Goal: Complete application form

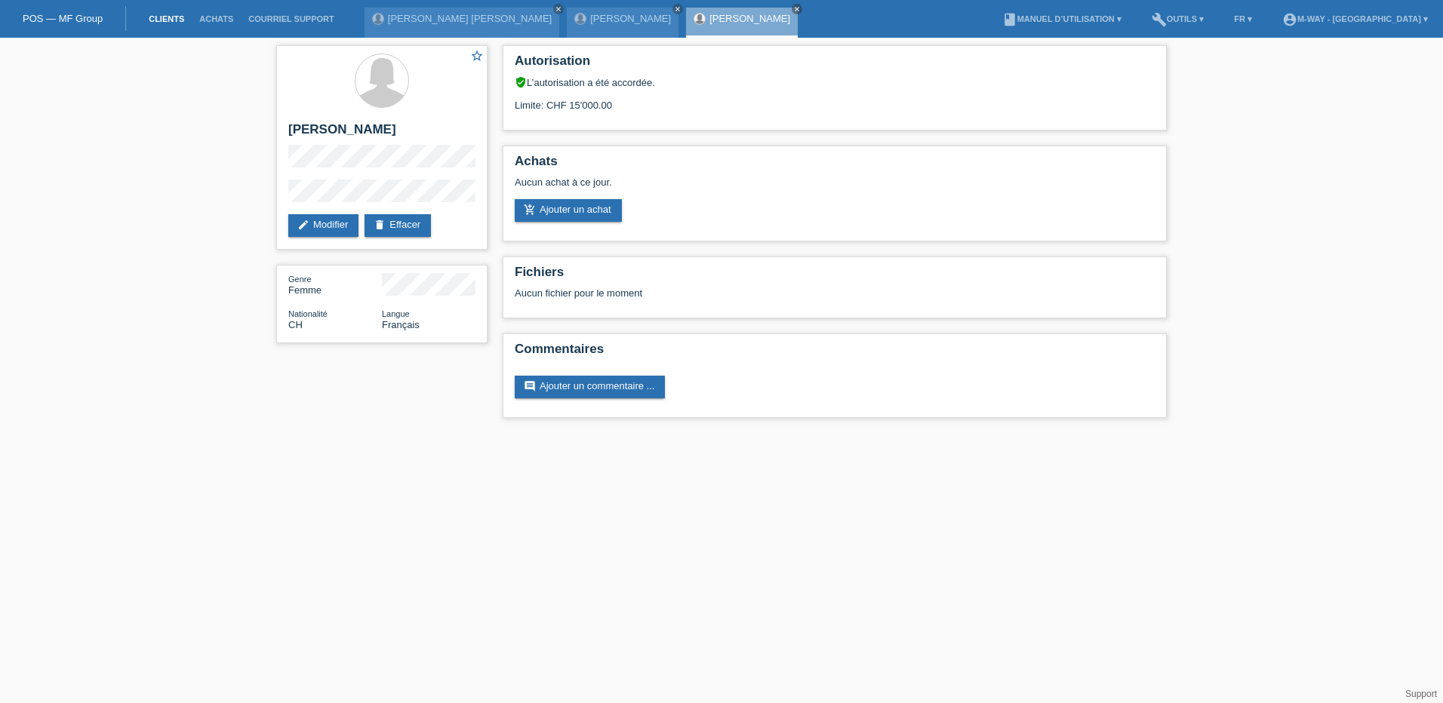
click at [155, 15] on link "Clients" at bounding box center [166, 18] width 51 height 9
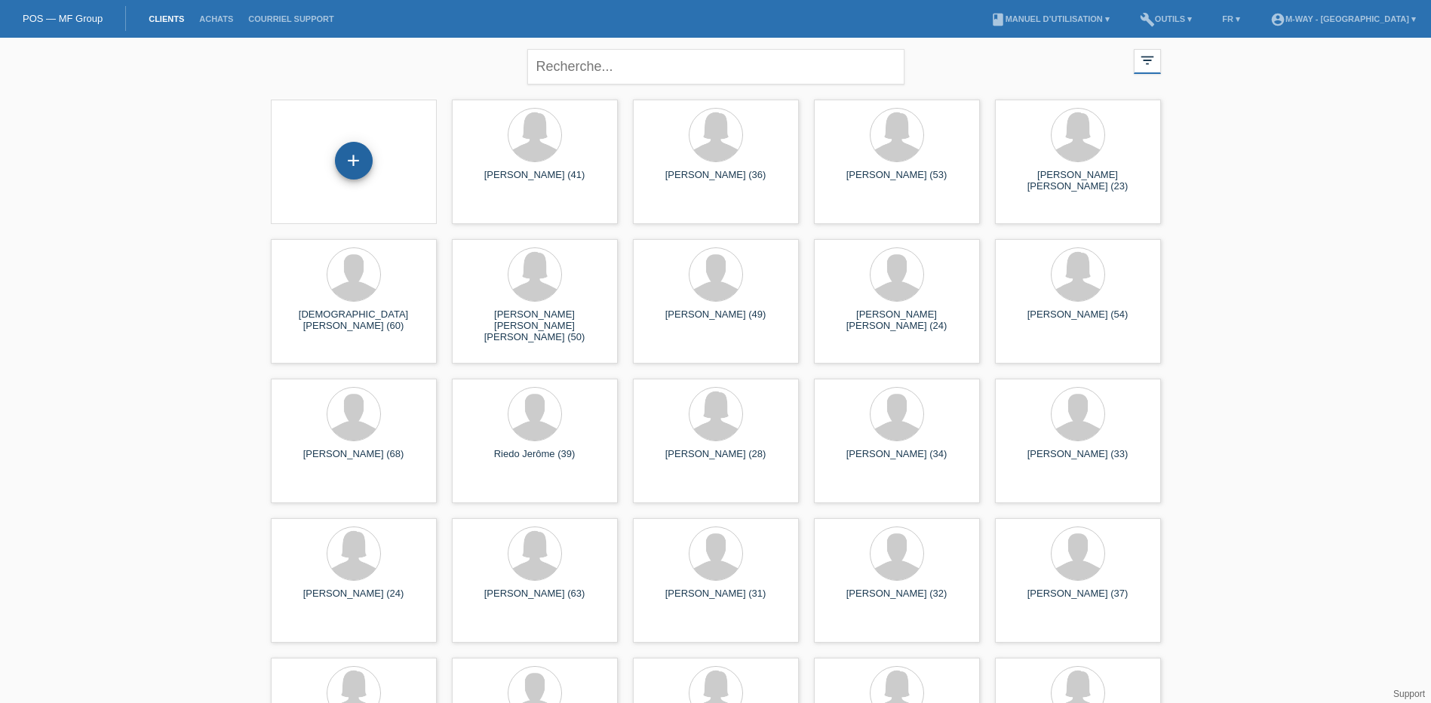
click at [355, 161] on div "+" at bounding box center [354, 161] width 38 height 38
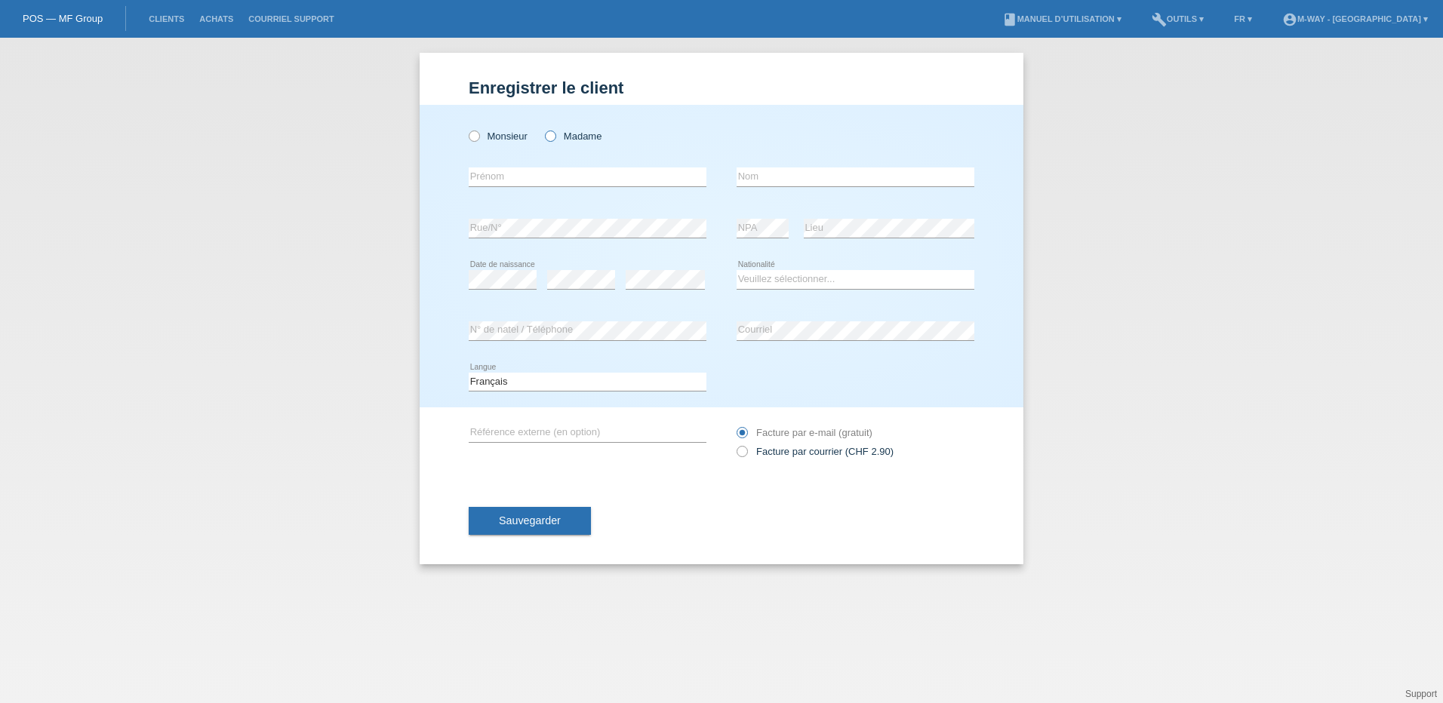
click at [543, 128] on icon at bounding box center [543, 128] width 0 height 0
click at [553, 140] on input "Madame" at bounding box center [550, 136] width 10 height 10
radio input "true"
click at [540, 180] on input "text" at bounding box center [588, 177] width 238 height 19
type input "Sandra"
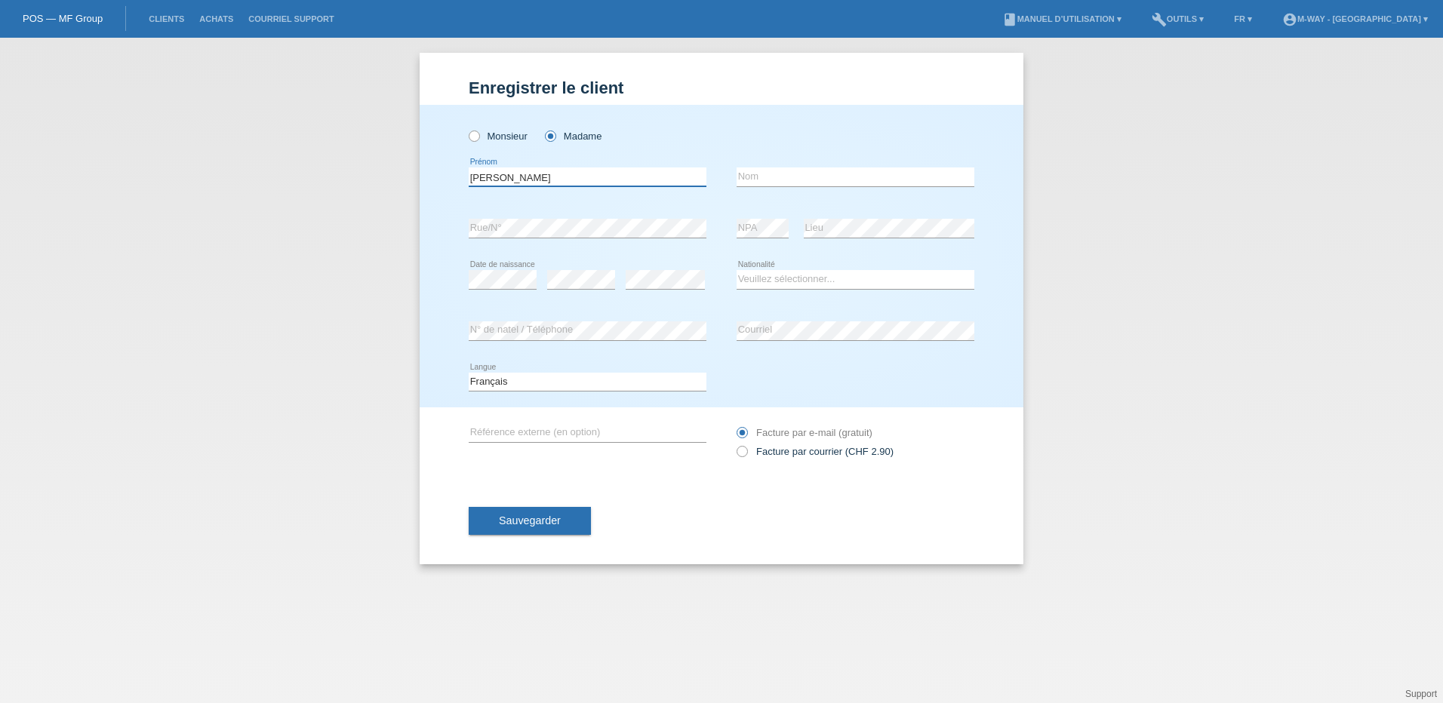
type input "Germano"
type input "[PERSON_NAME]"
click at [847, 277] on select "Veuillez sélectionner... Suisse Allemagne Autriche Liechtenstein ------------ A…" at bounding box center [855, 279] width 238 height 18
select select "CH"
click at [736, 270] on select "Veuillez sélectionner... Suisse Allemagne Autriche Liechtenstein ------------ A…" at bounding box center [855, 279] width 238 height 18
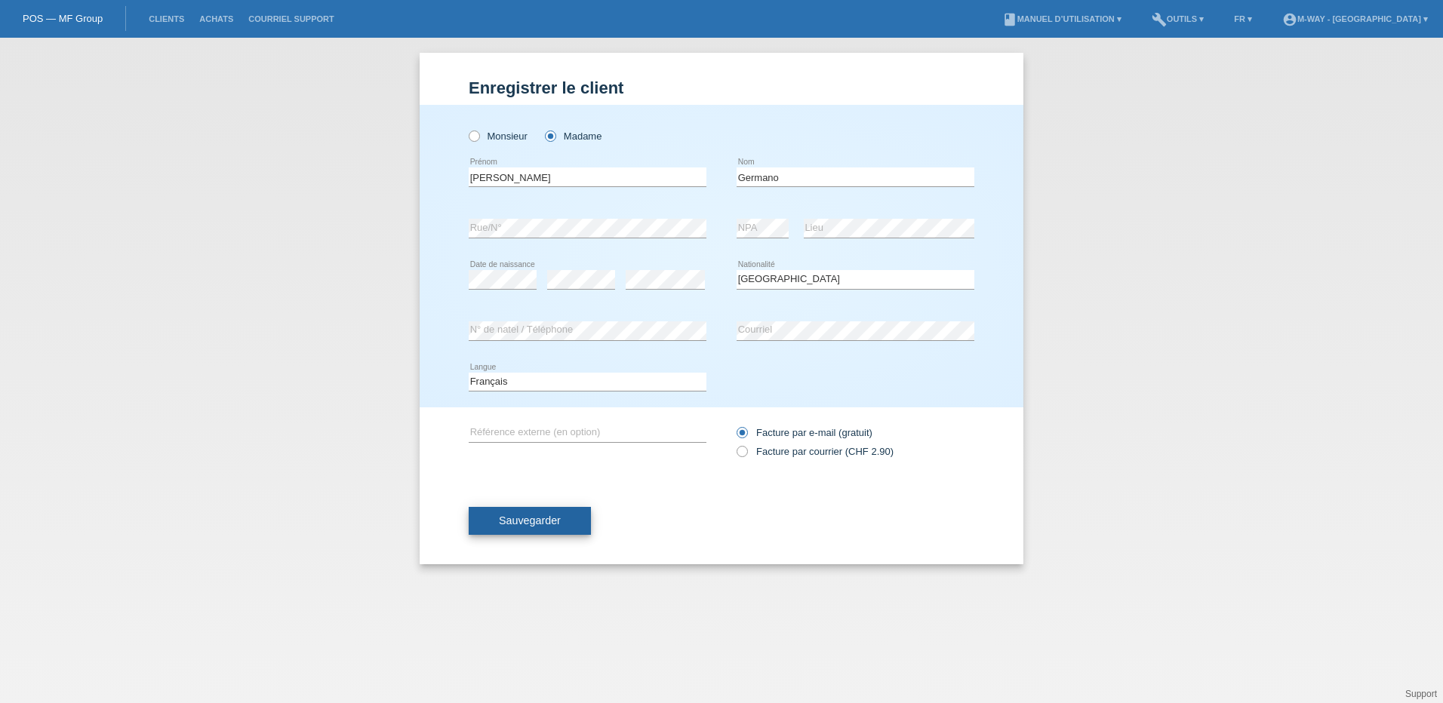
click at [533, 520] on span "Sauvegarder" at bounding box center [530, 521] width 62 height 12
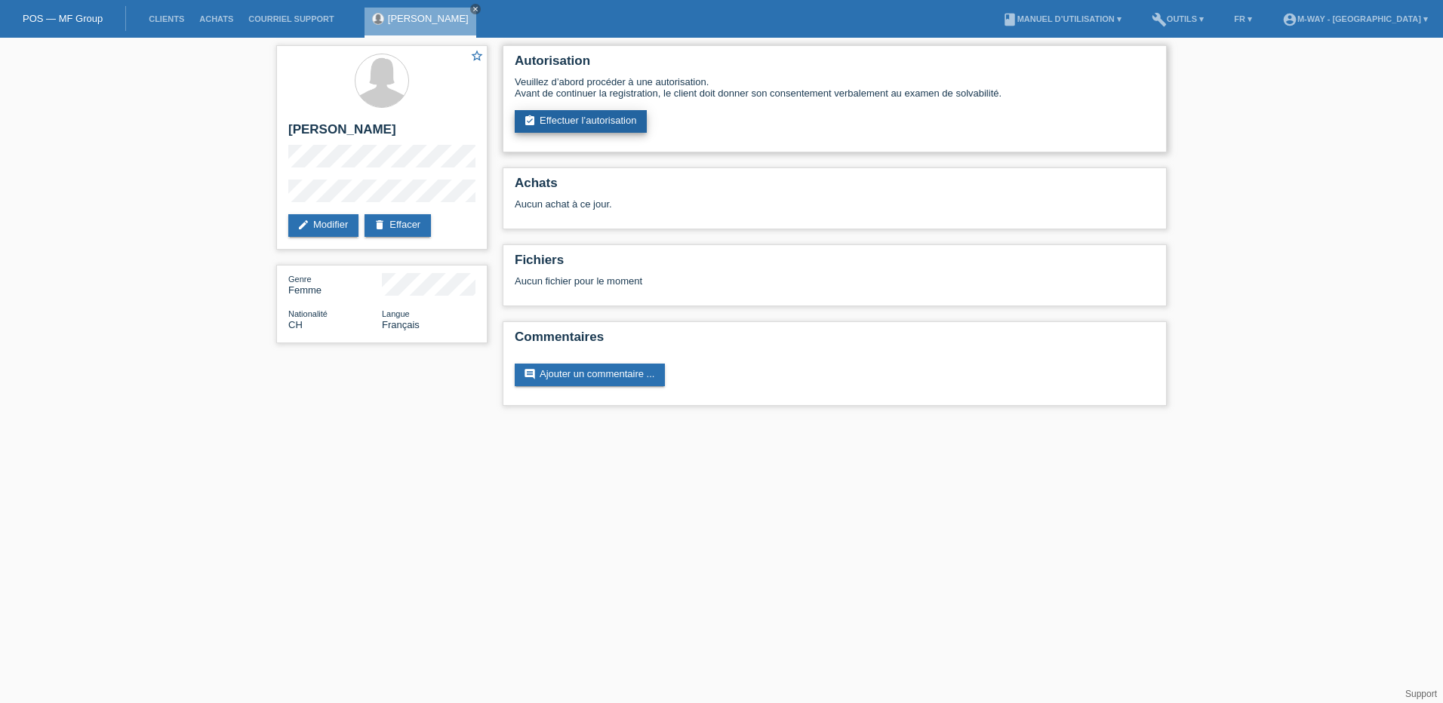
click at [600, 122] on link "assignment_turned_in Effectuer l’autorisation" at bounding box center [581, 121] width 132 height 23
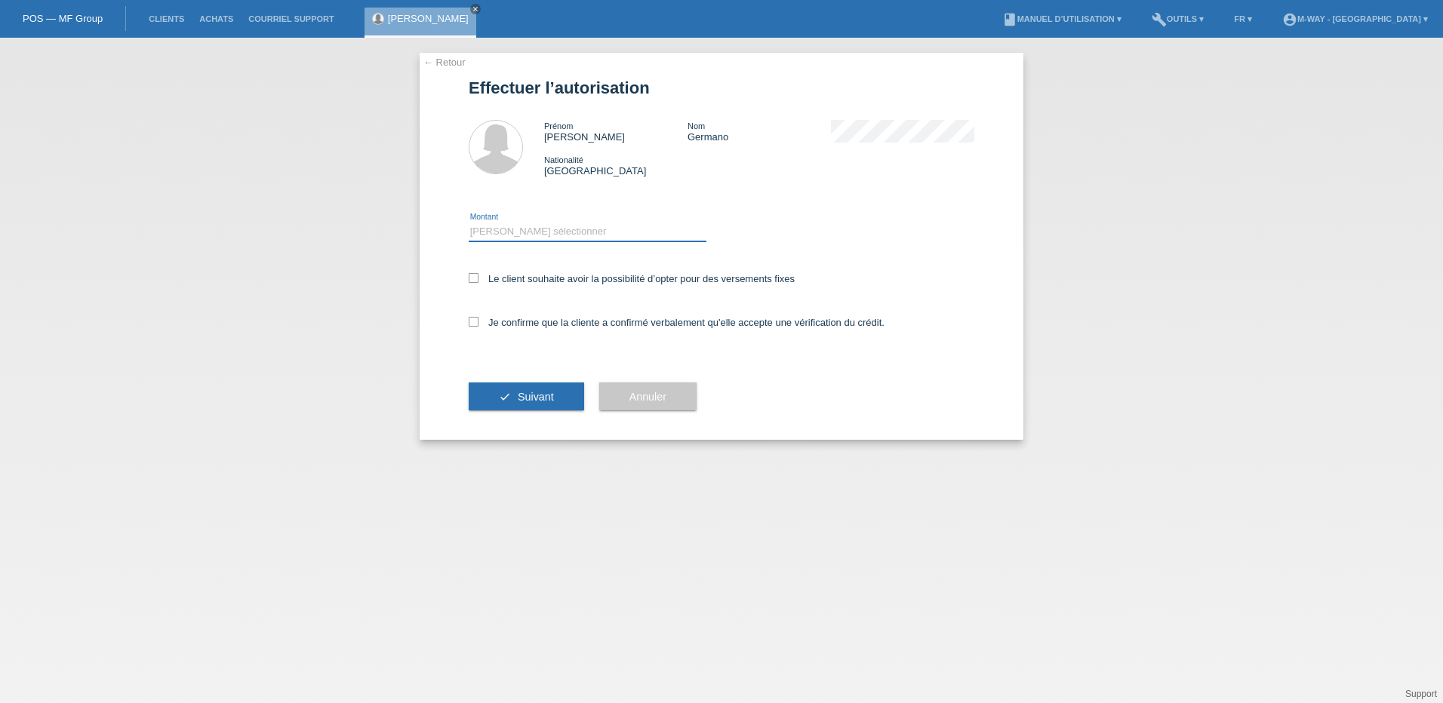
click at [547, 229] on select "Veuillez sélectionner CHF 1.00 - CHF 499.00 CHF 500.00 - CHF 1'999.00 CHF 2'000…" at bounding box center [588, 232] width 238 height 18
select select "3"
click at [469, 223] on select "Veuillez sélectionner CHF 1.00 - CHF 499.00 CHF 500.00 - CHF 1'999.00 CHF 2'000…" at bounding box center [588, 232] width 238 height 18
click at [473, 278] on icon at bounding box center [474, 278] width 10 height 10
click at [473, 278] on input "Le client souhaite avoir la possibilité d’opter pour des versements fixes" at bounding box center [474, 278] width 10 height 10
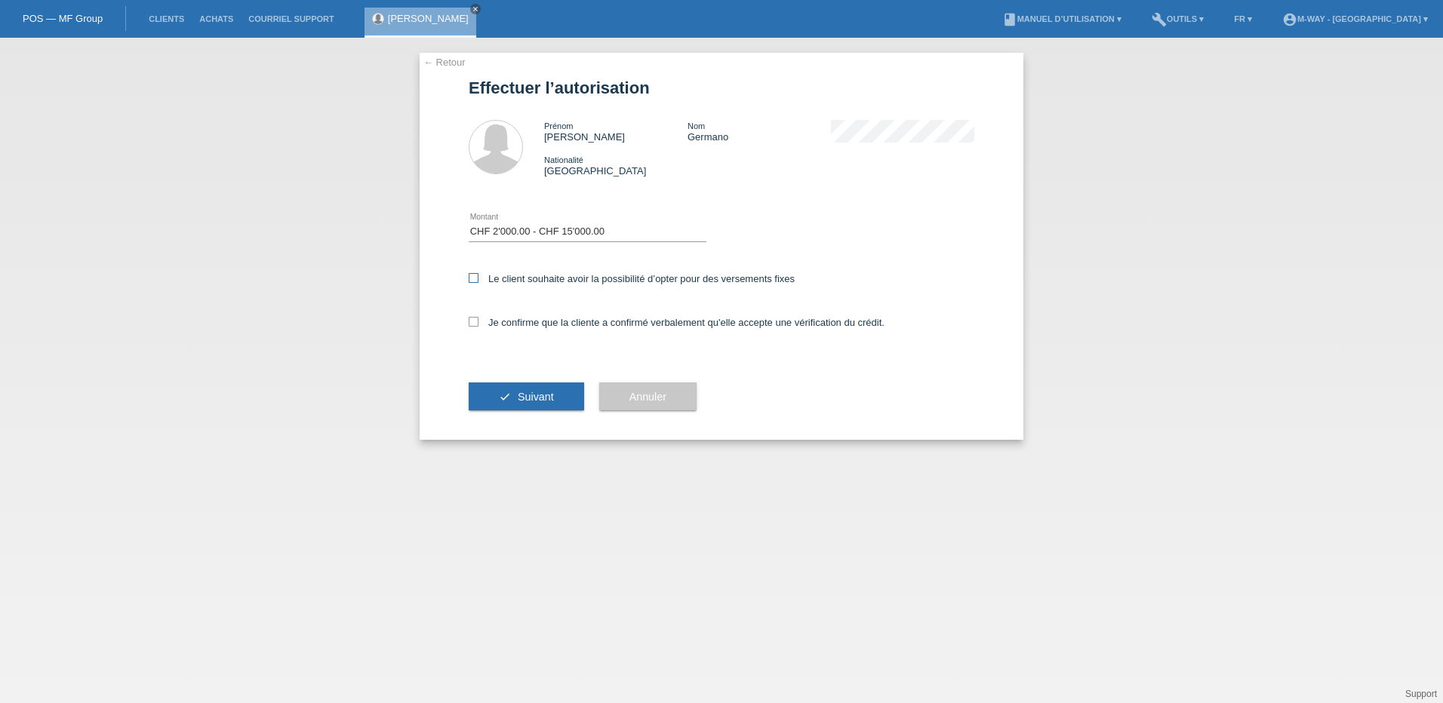
checkbox input "true"
click at [470, 324] on icon at bounding box center [474, 322] width 10 height 10
click at [470, 324] on input "Je confirme que la cliente a confirmé verbalement qu'elle accepte une vérificat…" at bounding box center [474, 322] width 10 height 10
checkbox input "true"
click at [509, 401] on button "check Suivant" at bounding box center [526, 397] width 115 height 29
